Goal: Task Accomplishment & Management: Manage account settings

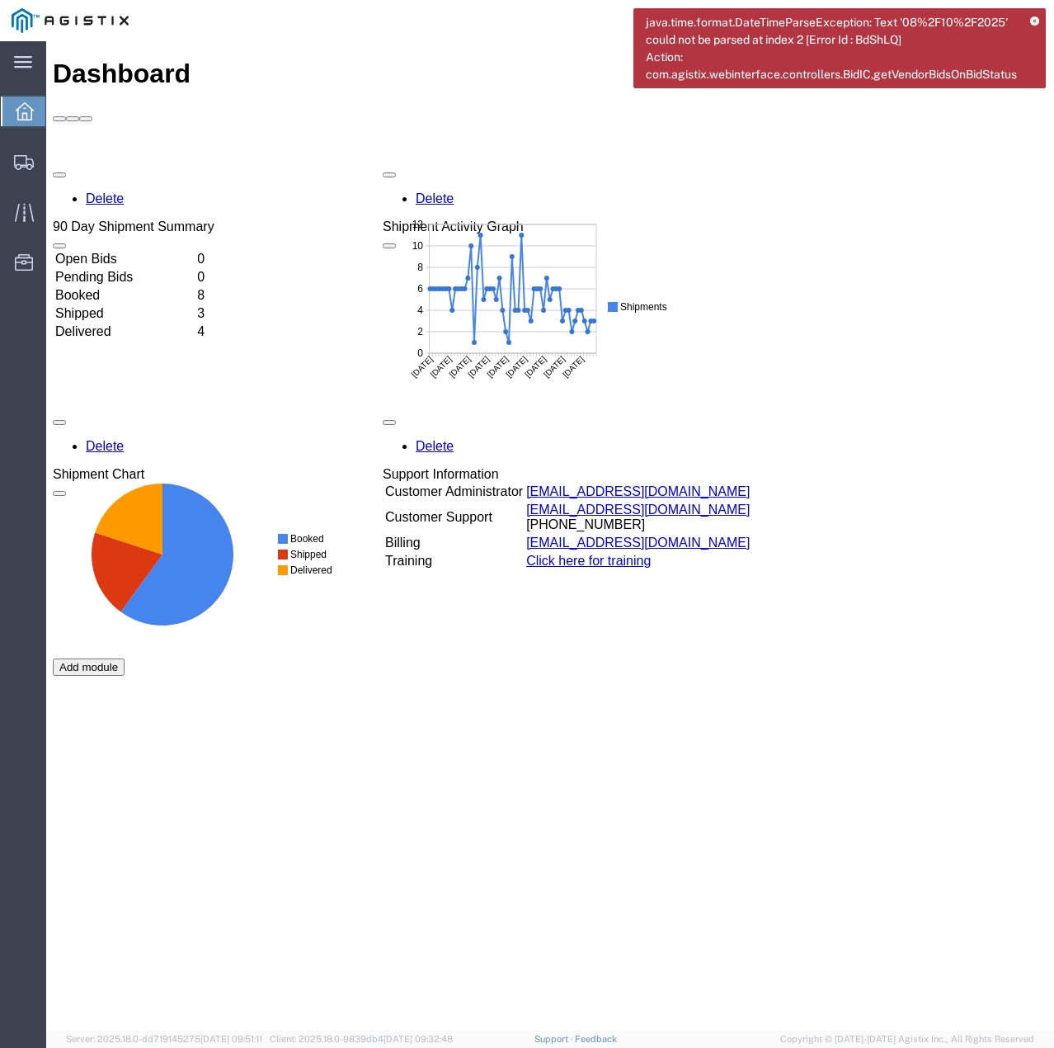
click at [1036, 20] on icon at bounding box center [1034, 21] width 9 height 9
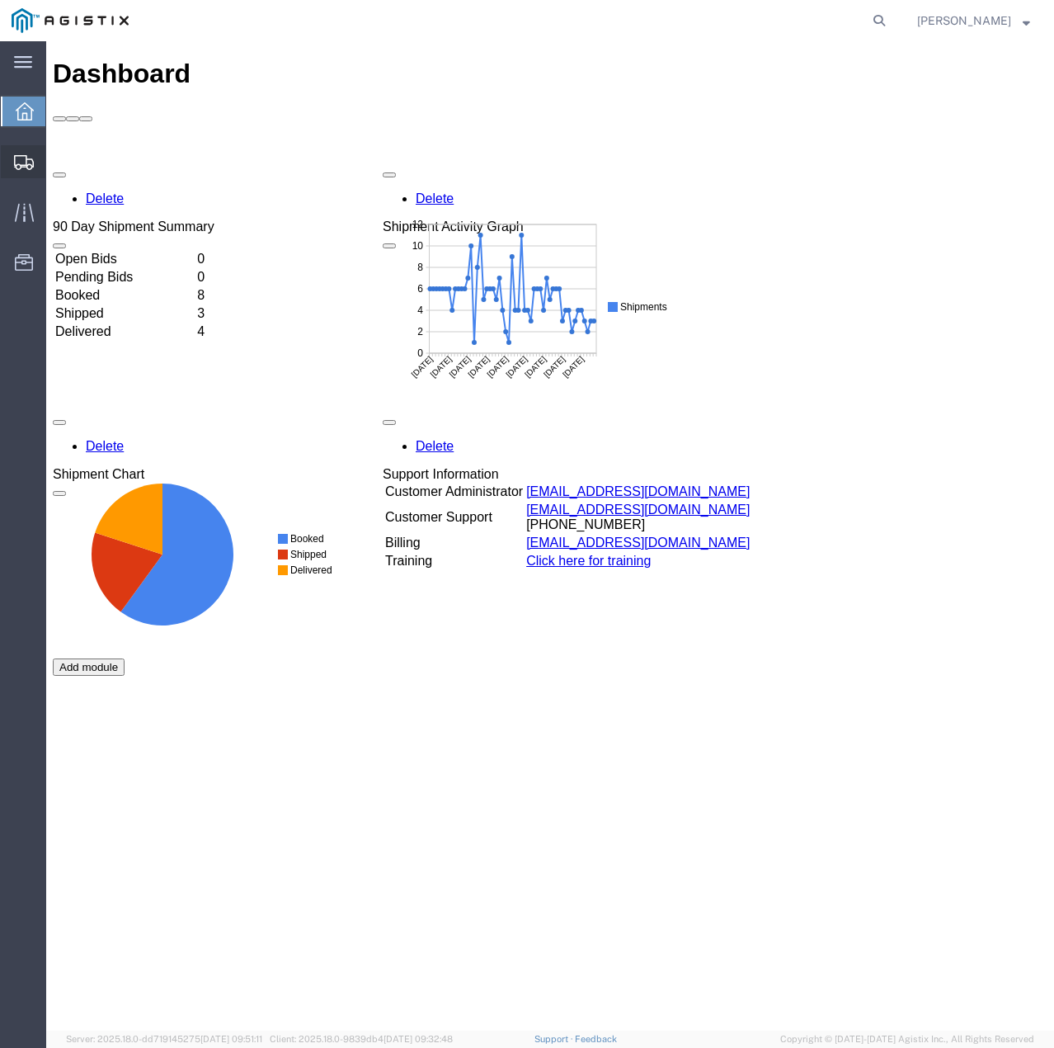
click at [33, 156] on icon at bounding box center [24, 162] width 20 height 15
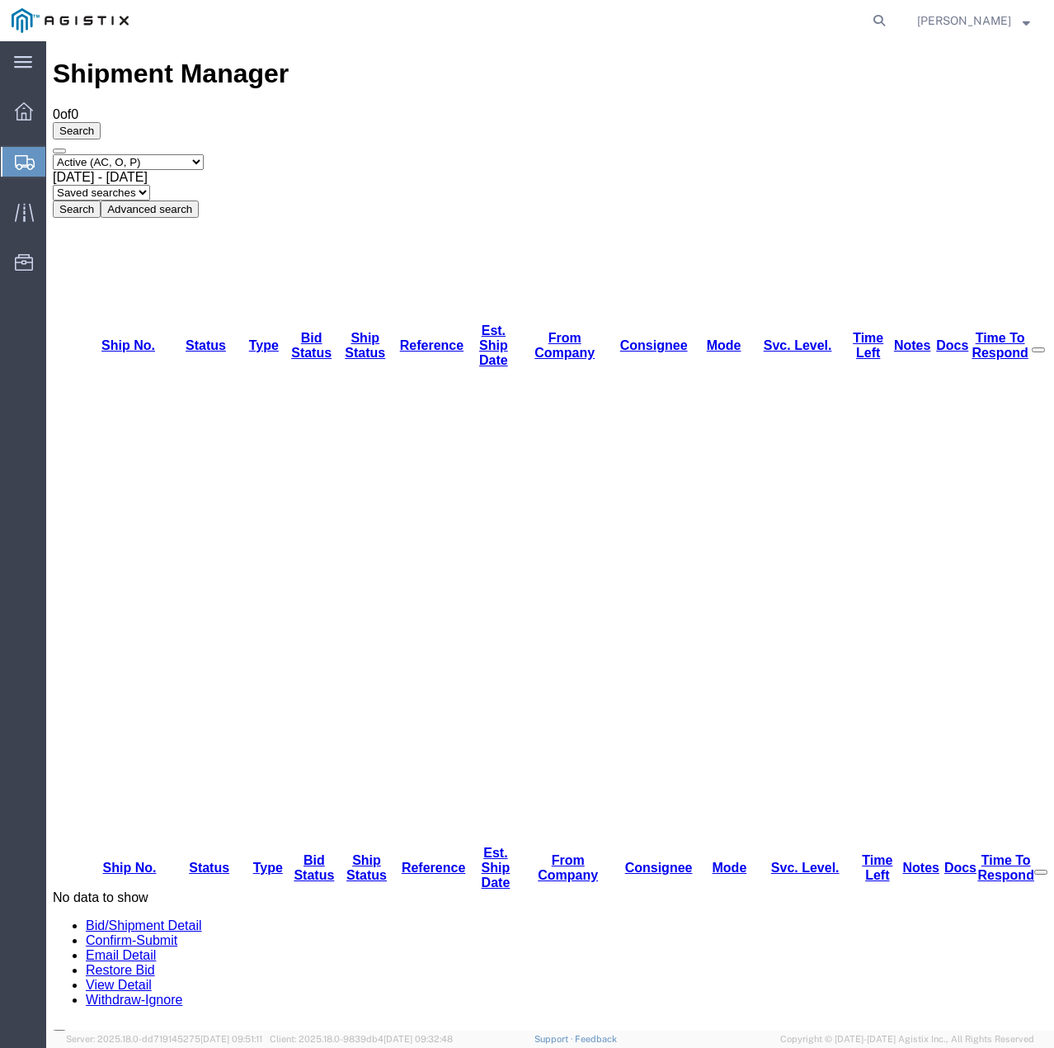
click at [204, 154] on select "Select status Active (AC, O, P) All Approved Awaiting Confirmation (AC) Booked …" at bounding box center [128, 162] width 151 height 16
select select "ALL"
click at [53, 154] on select "Select status Active (AC, O, P) All Approved Awaiting Confirmation (AC) Booked …" at bounding box center [128, 162] width 151 height 16
click at [101, 200] on button "Search" at bounding box center [77, 208] width 48 height 17
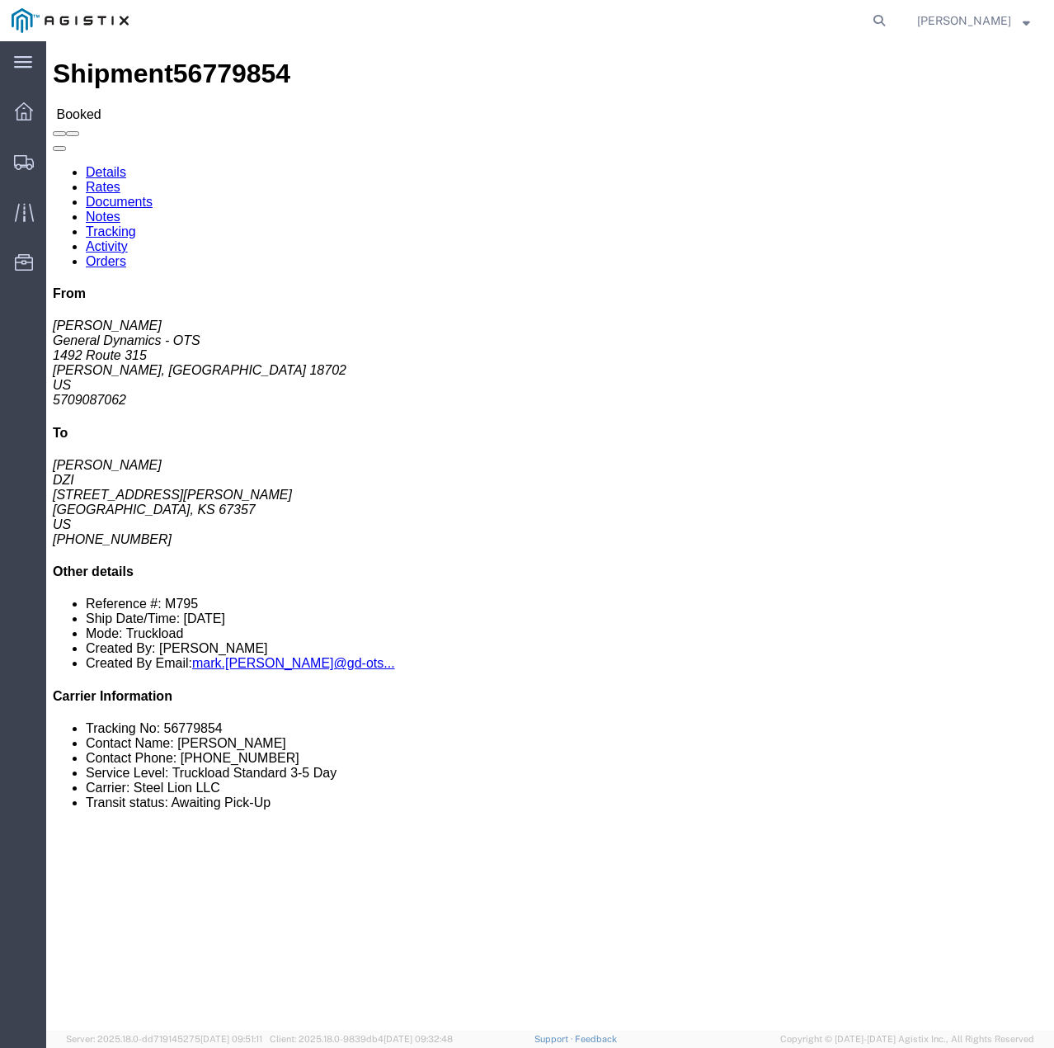
click link "Tracking"
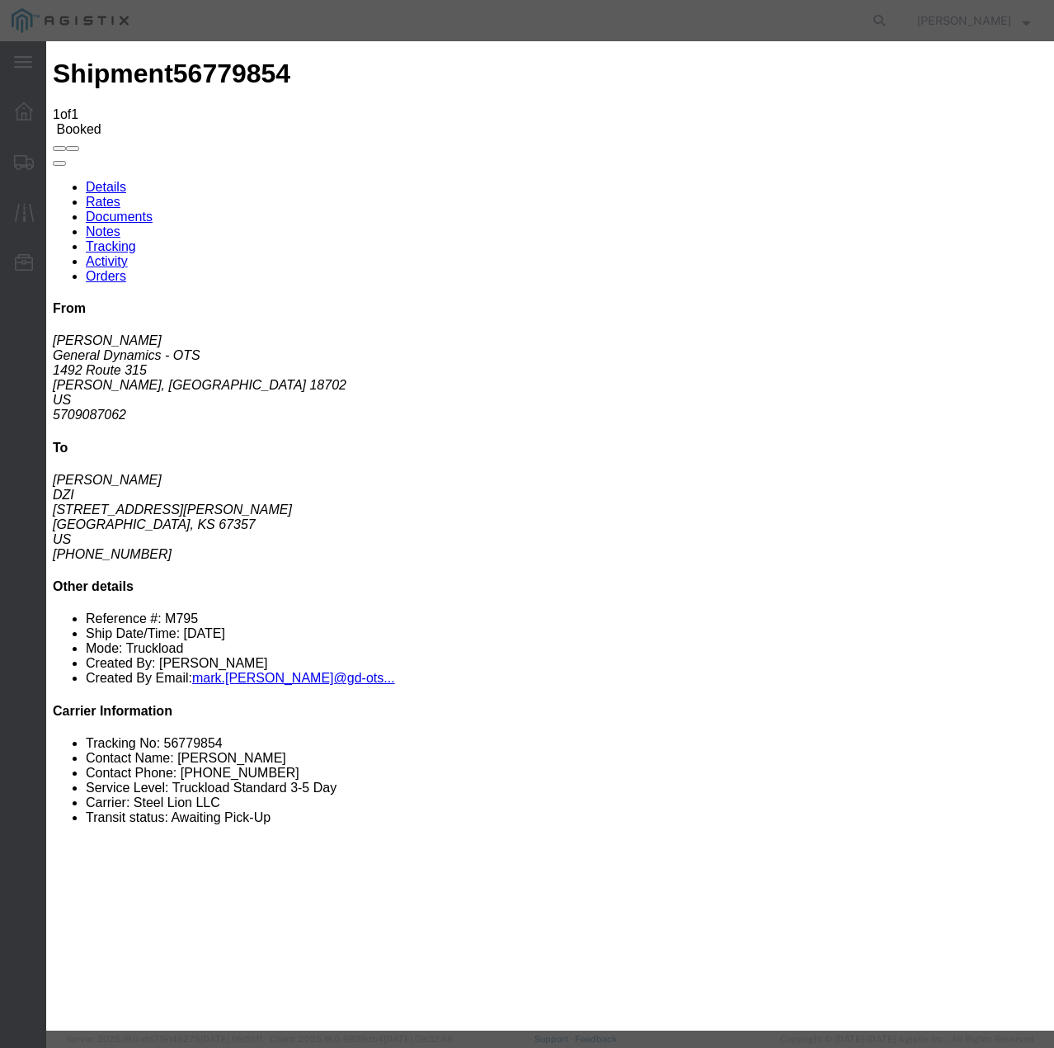
type input "[DATE]"
type input "1:00 PM"
select select "INTRANST"
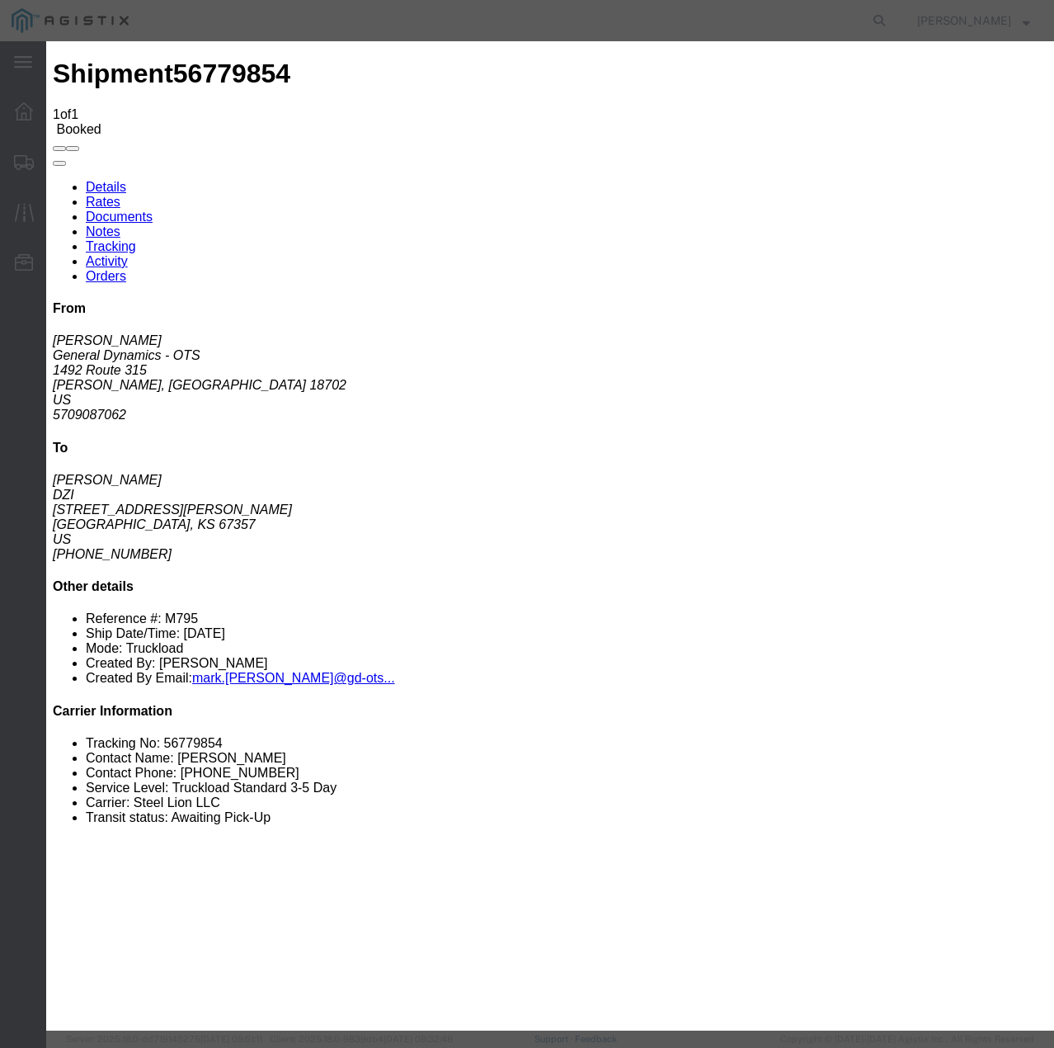
select select "22873"
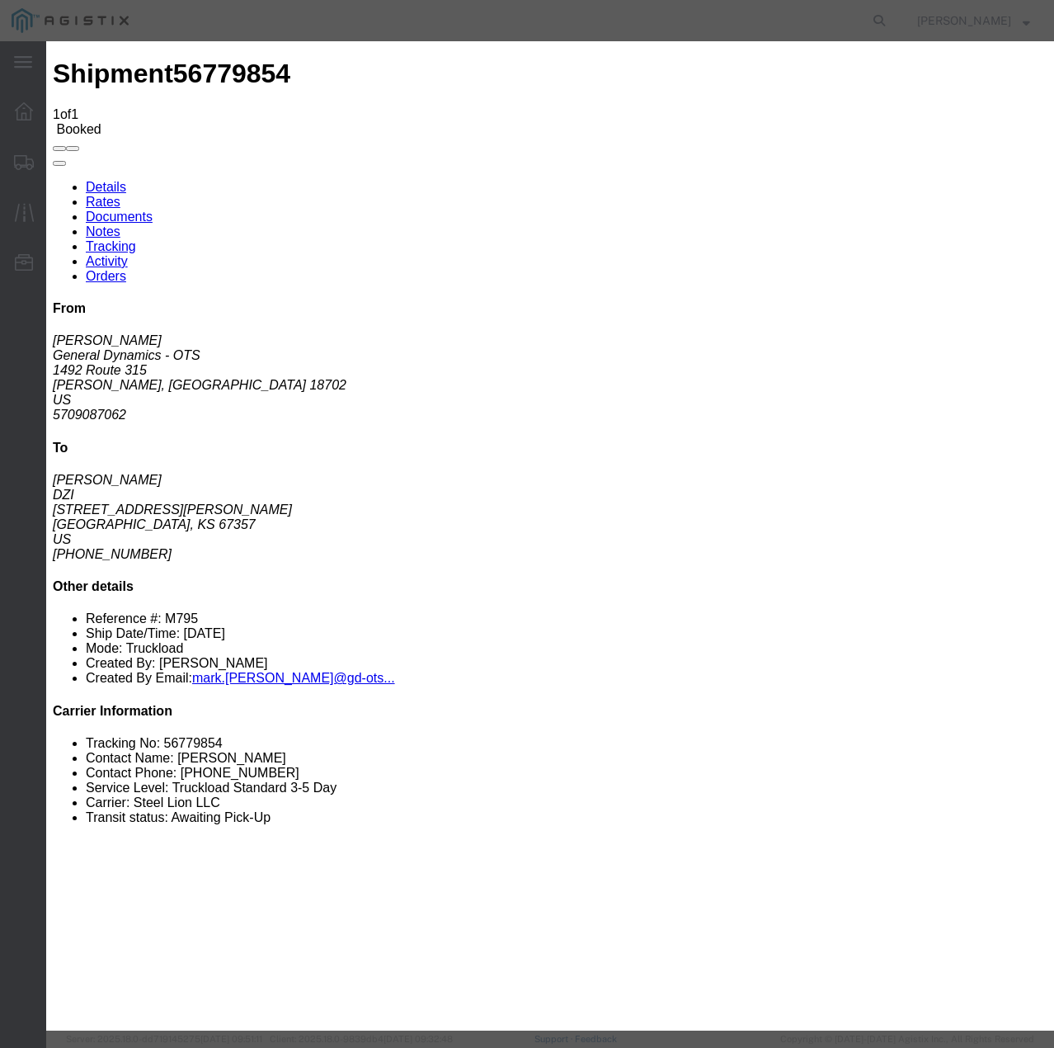
select select "TL"
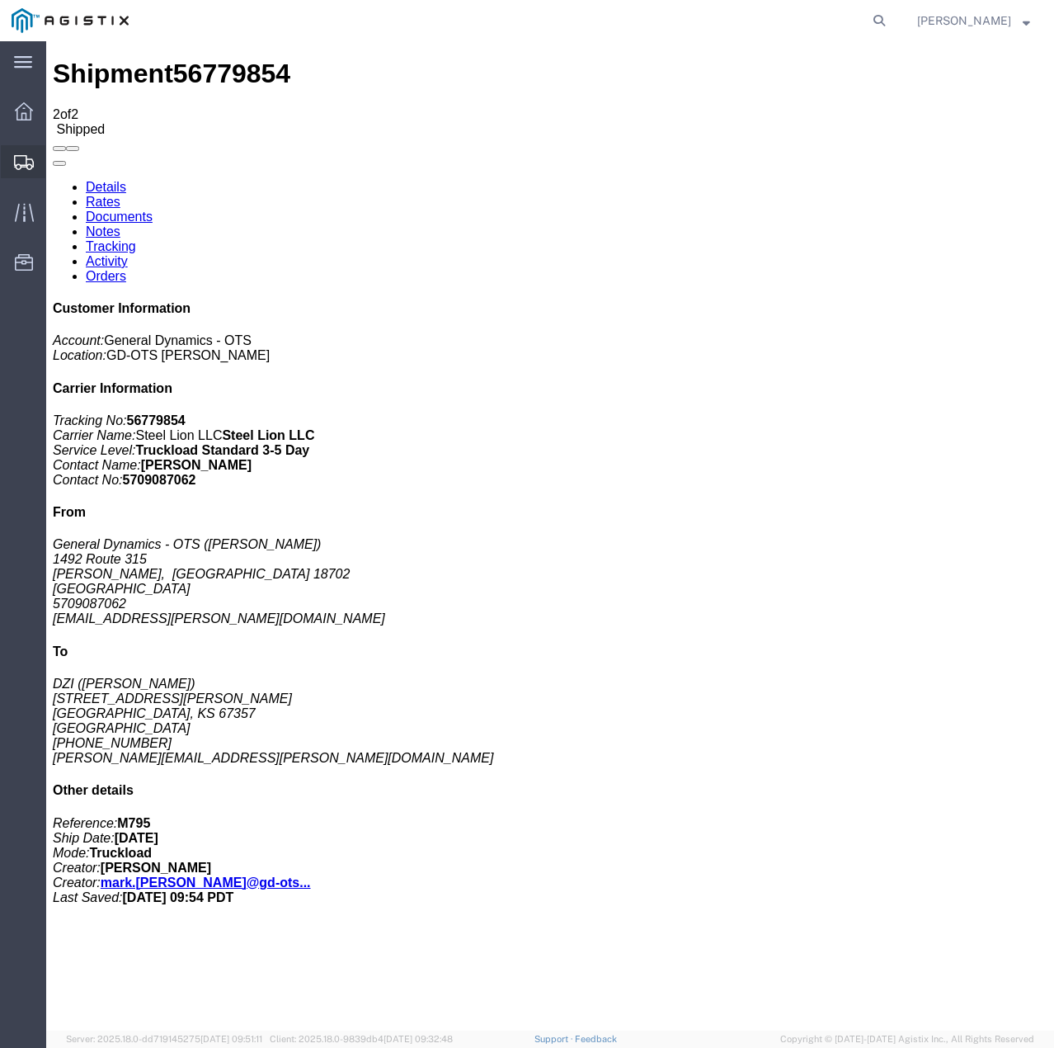
click at [16, 163] on icon at bounding box center [24, 162] width 20 height 15
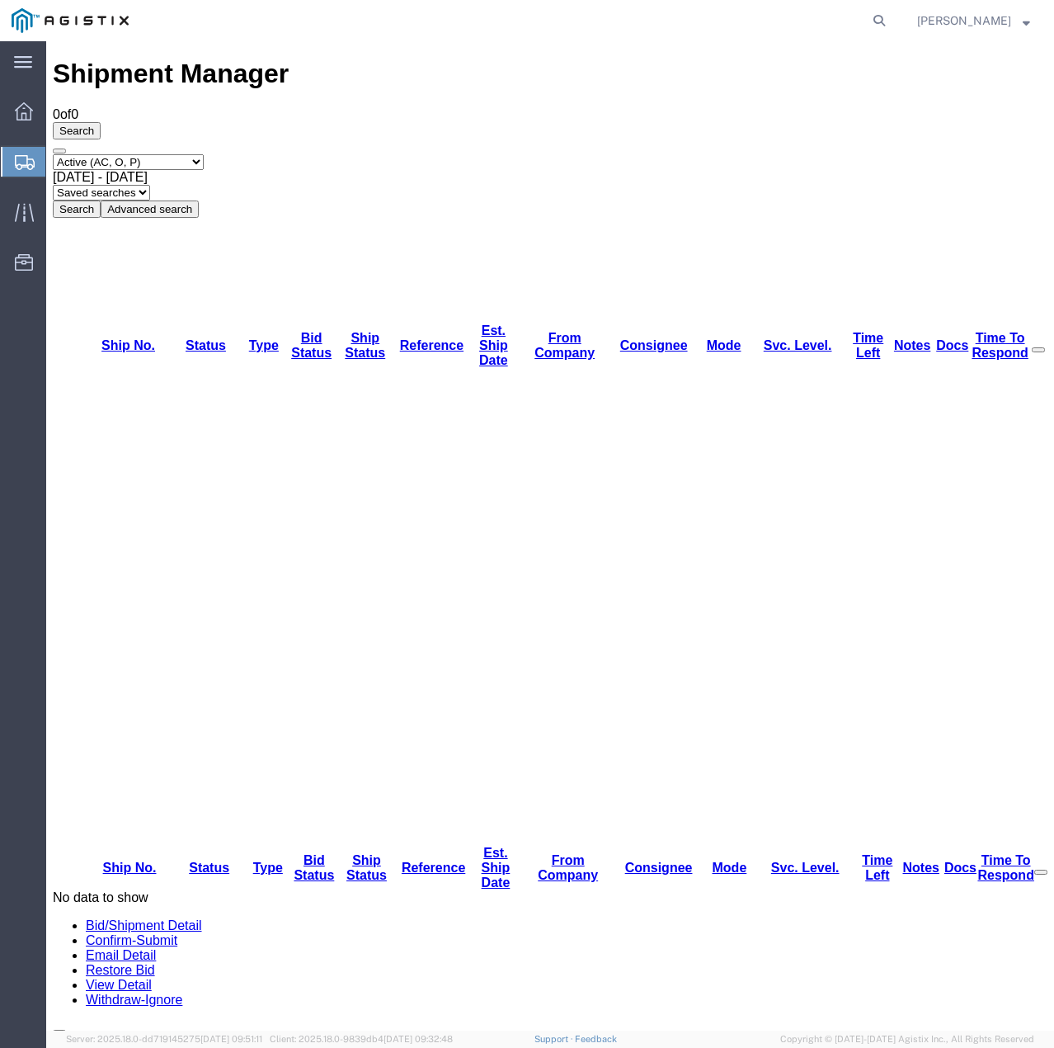
click at [184, 154] on select "Select status Active (AC, O, P) All Approved Awaiting Confirmation (AC) Booked …" at bounding box center [128, 162] width 151 height 16
select select "ALL"
click at [53, 154] on select "Select status Active (AC, O, P) All Approved Awaiting Confirmation (AC) Booked …" at bounding box center [128, 162] width 151 height 16
click at [101, 200] on button "Search" at bounding box center [77, 208] width 48 height 17
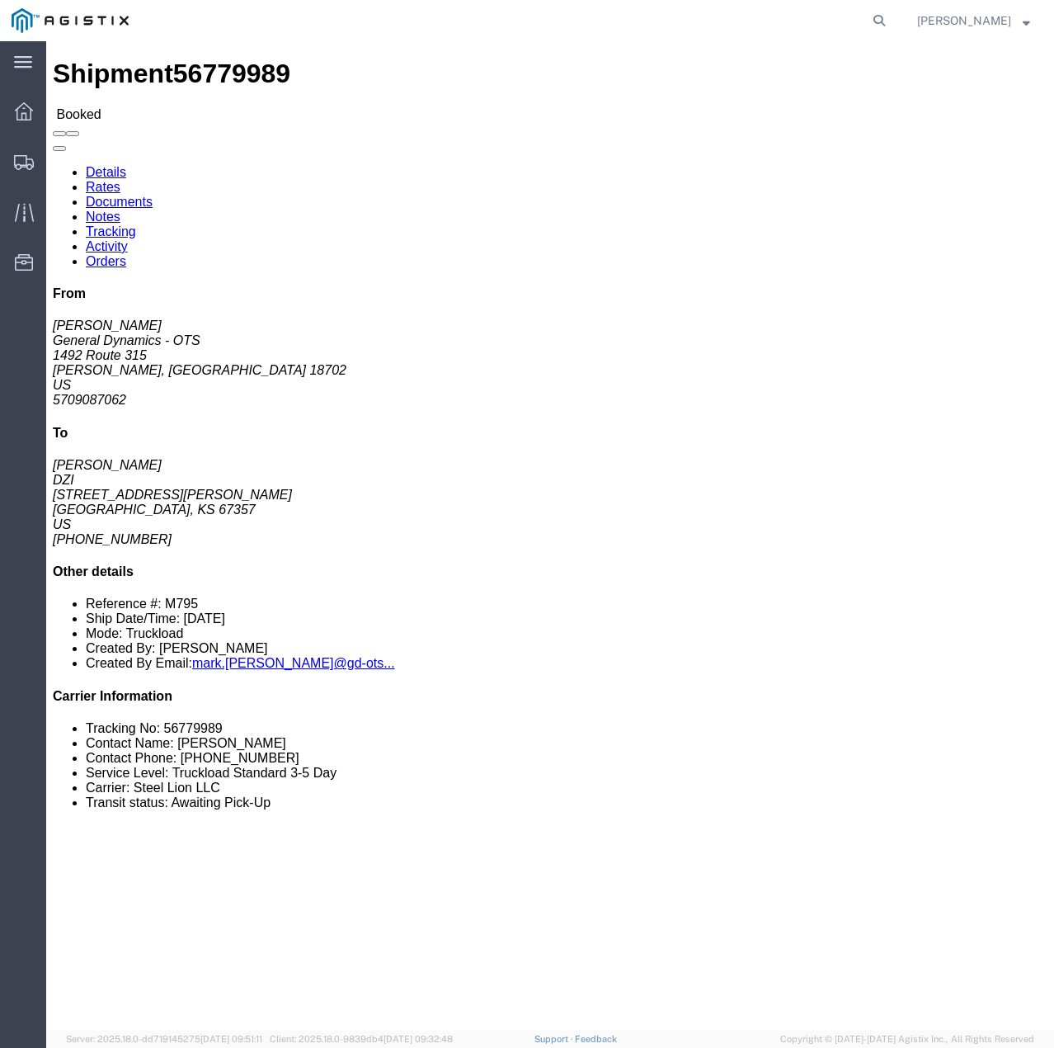
click link "Tracking"
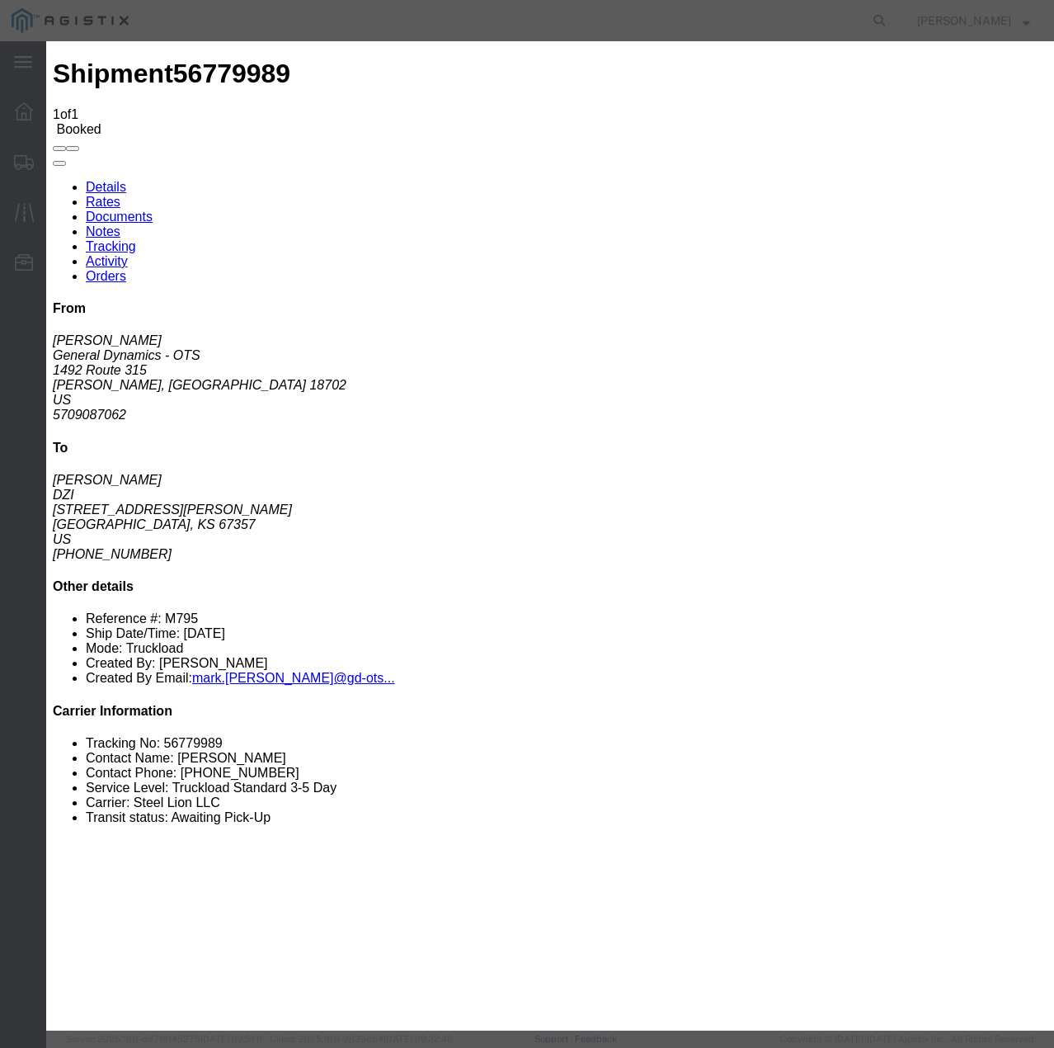
type input "[DATE]"
type input "1:00 PM"
select select "INTRANST"
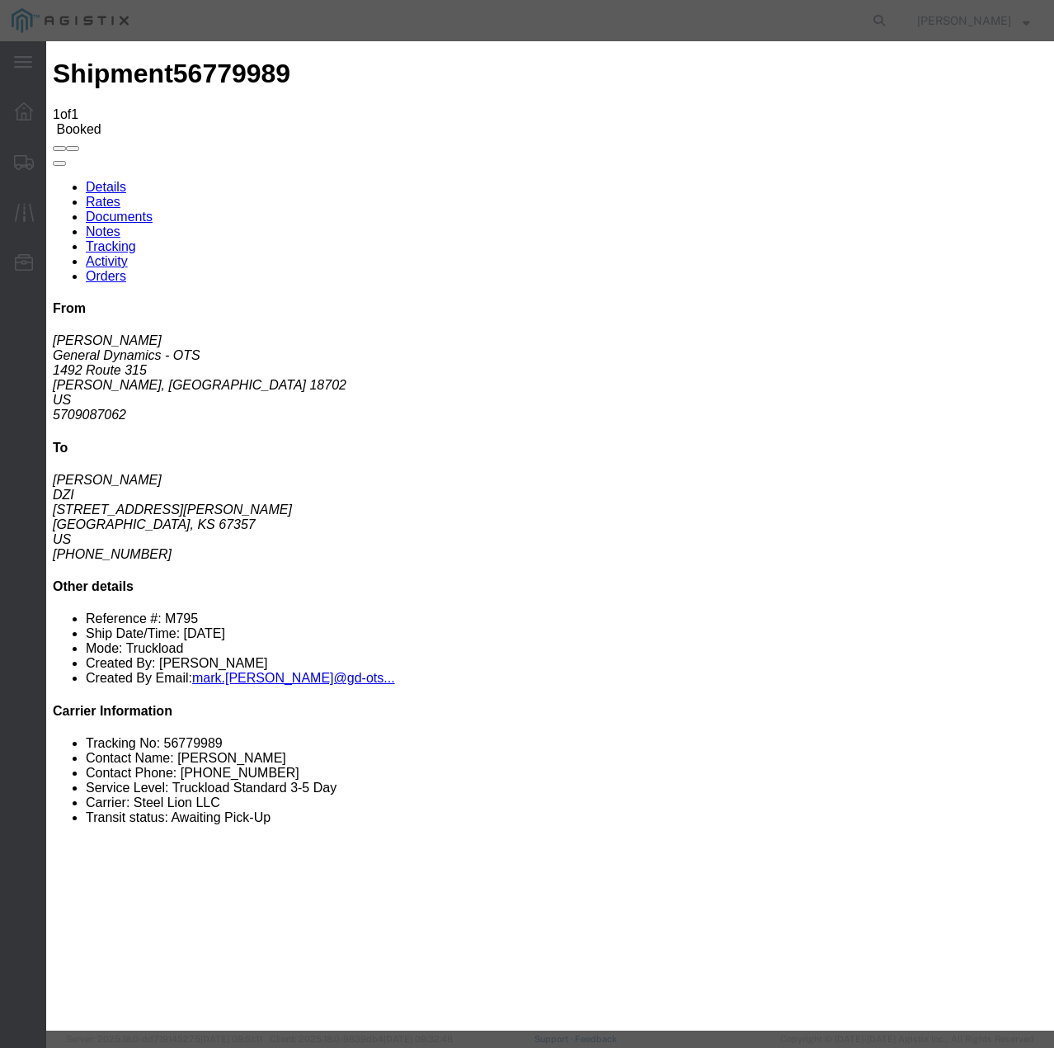
select select "22873"
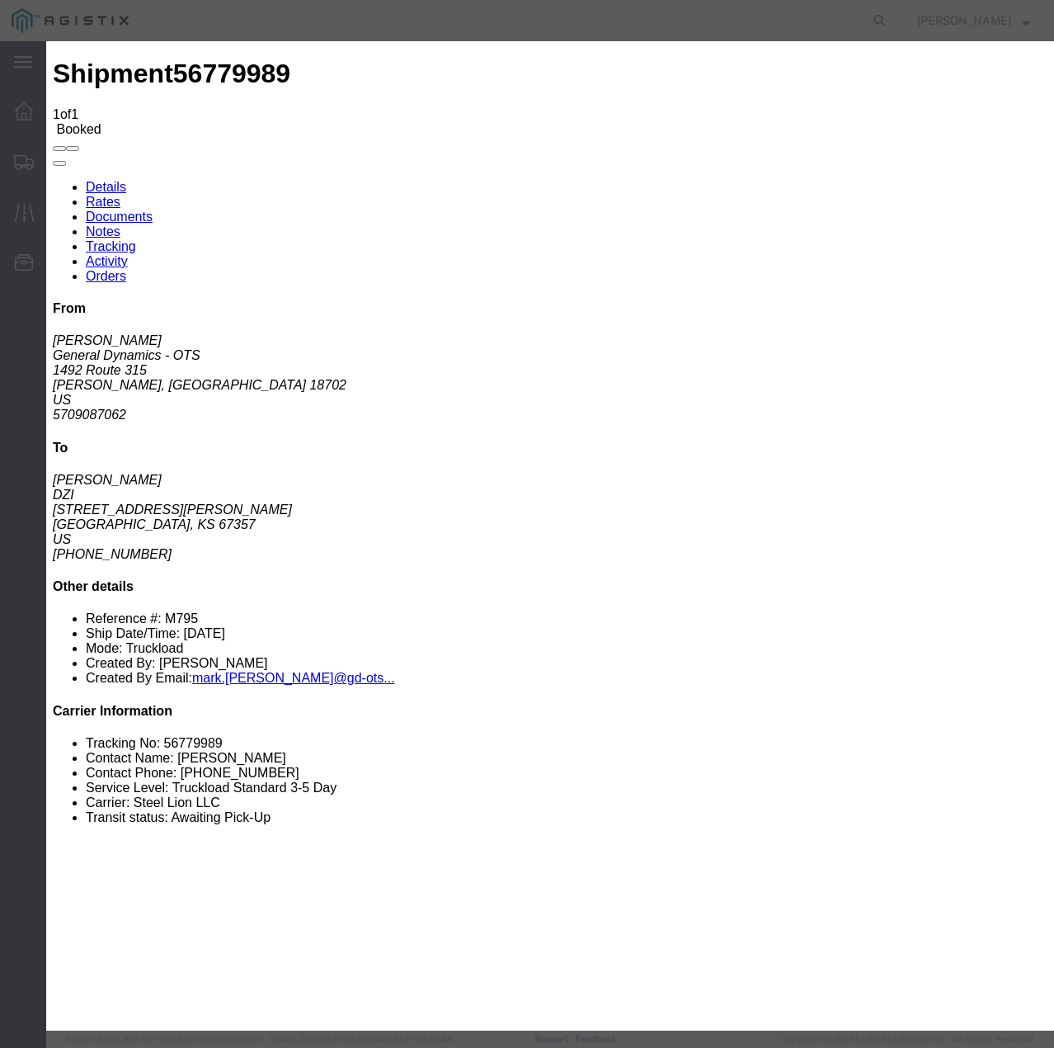
select select "TL"
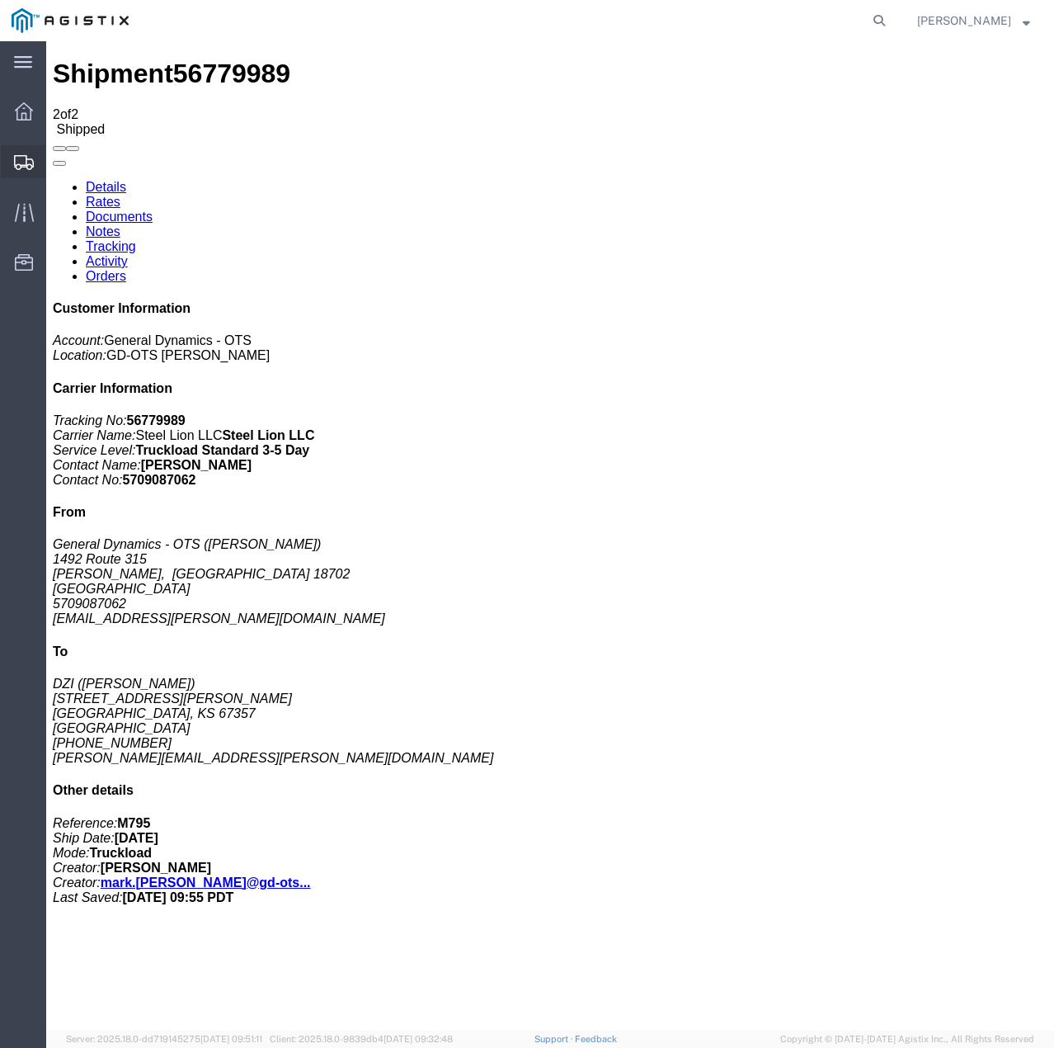
click at [29, 167] on icon at bounding box center [24, 162] width 20 height 15
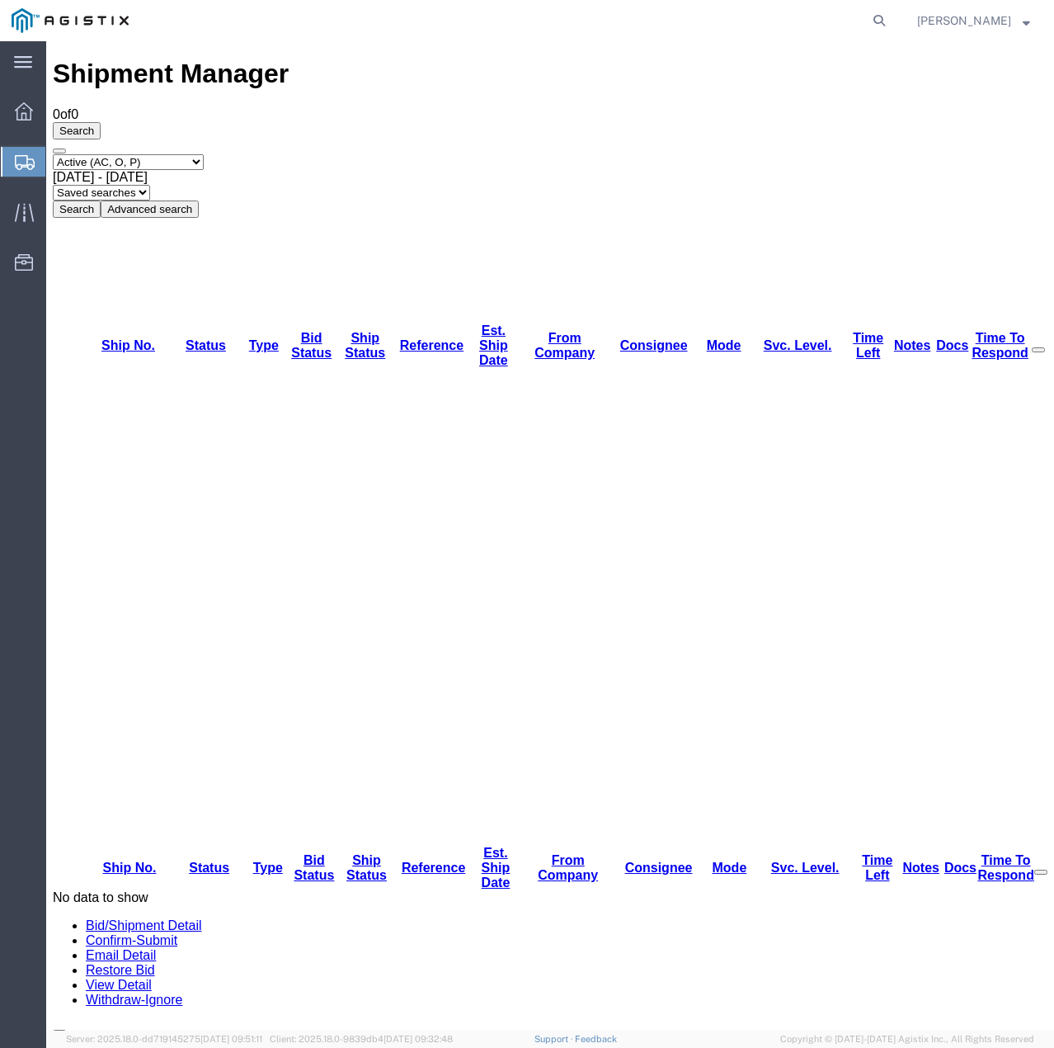
click at [162, 154] on select "Select status Active (AC, O, P) All Approved Awaiting Confirmation (AC) Booked …" at bounding box center [128, 162] width 151 height 16
select select "ALL"
click at [53, 154] on select "Select status Active (AC, O, P) All Approved Awaiting Confirmation (AC) Booked …" at bounding box center [128, 162] width 151 height 16
click at [101, 200] on button "Search" at bounding box center [77, 208] width 48 height 17
